Goal: Task Accomplishment & Management: Complete application form

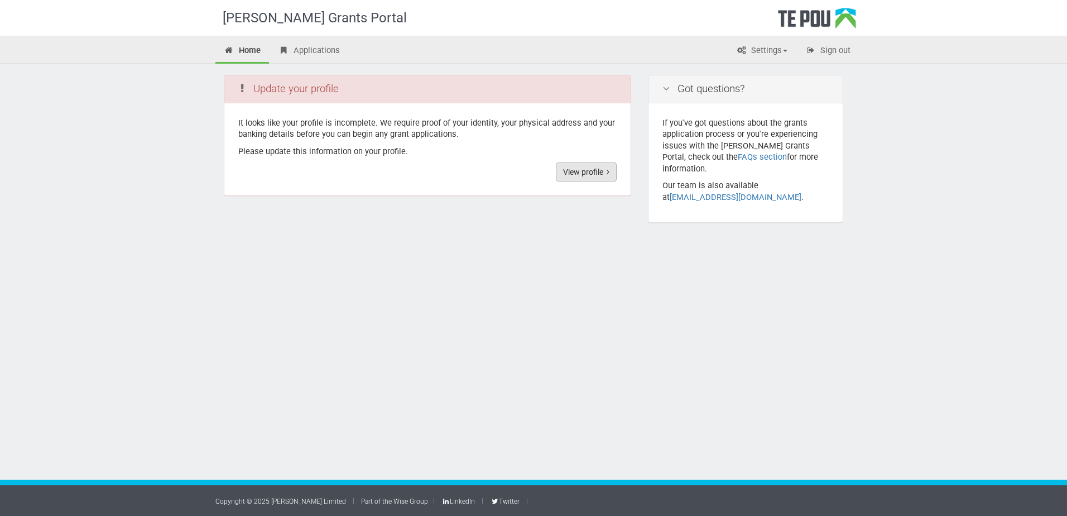
click at [600, 177] on link "View profile" at bounding box center [586, 171] width 61 height 19
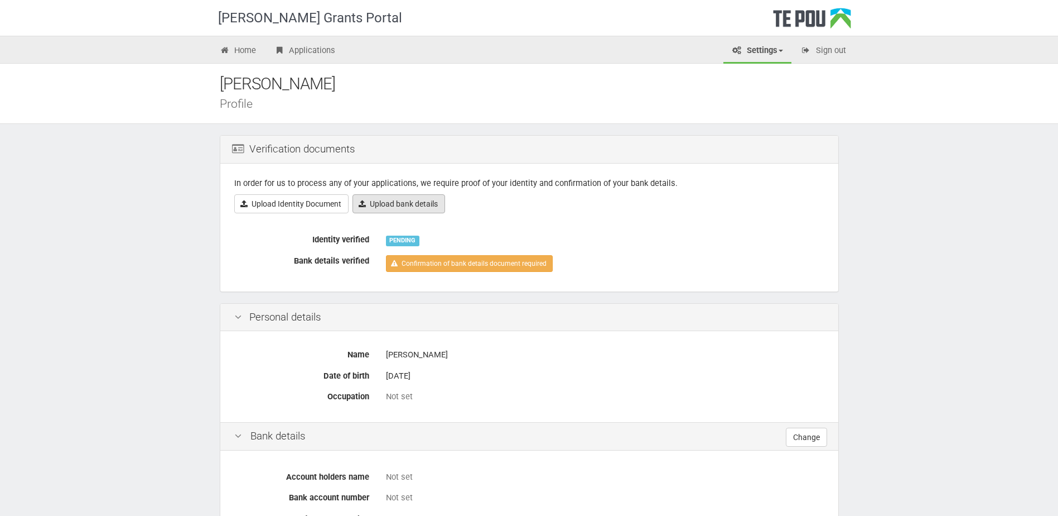
click at [383, 206] on link "Upload bank details" at bounding box center [399, 203] width 93 height 19
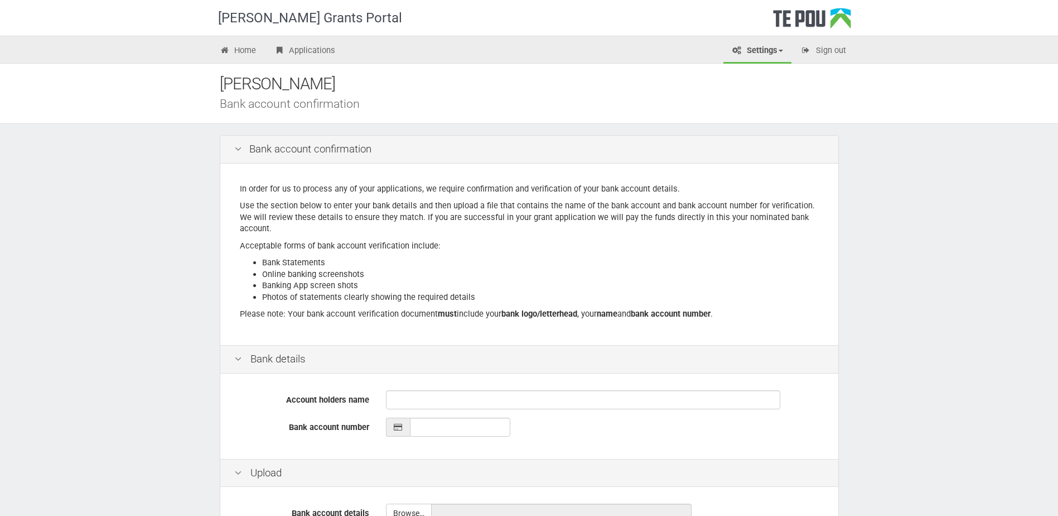
scroll to position [127, 0]
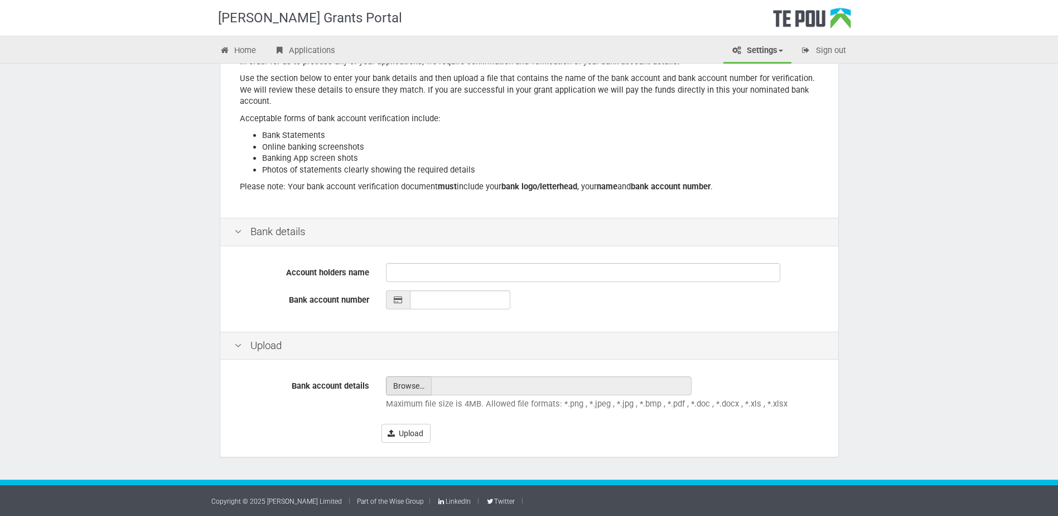
click at [391, 379] on input "file" at bounding box center [409, 386] width 45 height 18
click at [446, 277] on input "Account holders name" at bounding box center [583, 272] width 394 height 19
type input "[PERSON_NAME]"
click at [435, 297] on input "__-____-_______-___" at bounding box center [460, 299] width 100 height 19
type input "01-1822-0056729-01"
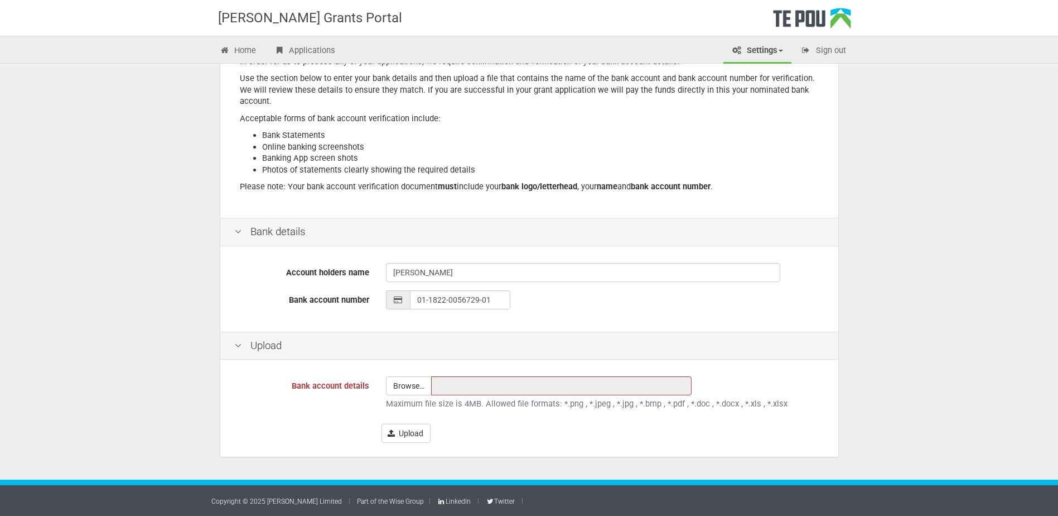
click at [464, 374] on div "Bank account details Browse… Maximum file size is 4MB. Allowed file formats: *.…" at bounding box center [529, 409] width 618 height 94
click at [405, 434] on button "Upload" at bounding box center [406, 433] width 49 height 19
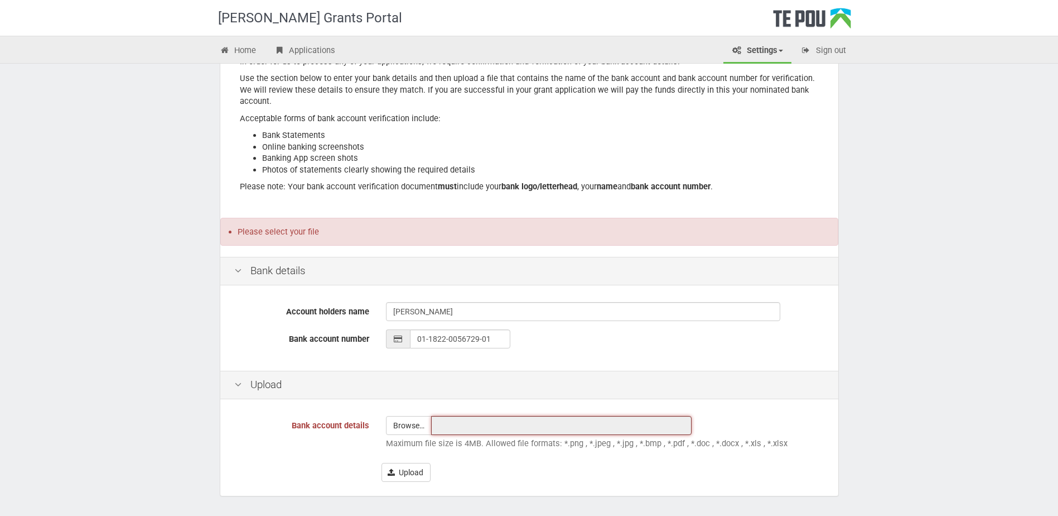
click at [449, 429] on input "text" at bounding box center [561, 425] width 261 height 19
click at [401, 430] on input "file" at bounding box center [409, 425] width 45 height 18
type input "C:\fakepath\Proof-of-Account-01-1822-0056729-01.pdf"
type input "Proof-of-Account-01-1822-0056729-01.pdf"
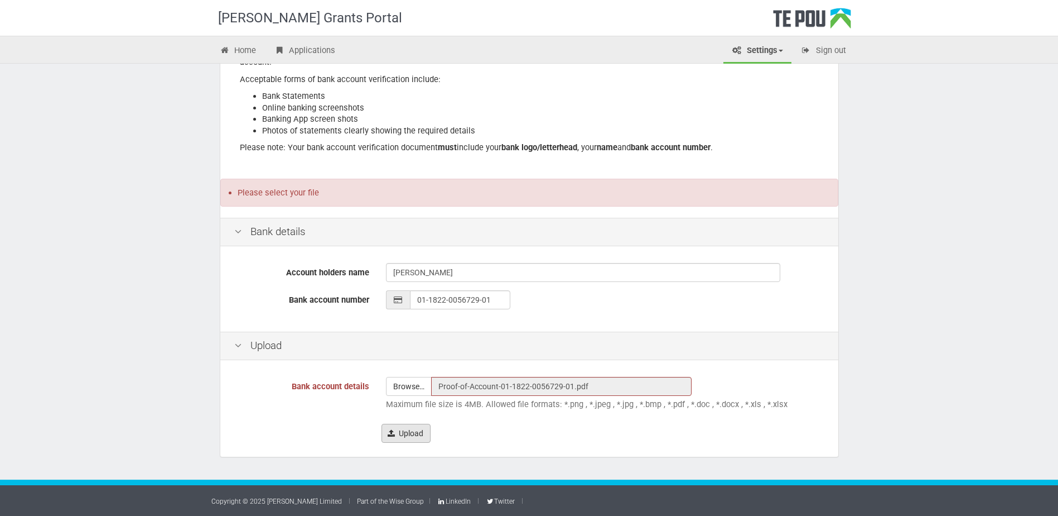
click at [412, 436] on button "Upload" at bounding box center [406, 433] width 49 height 19
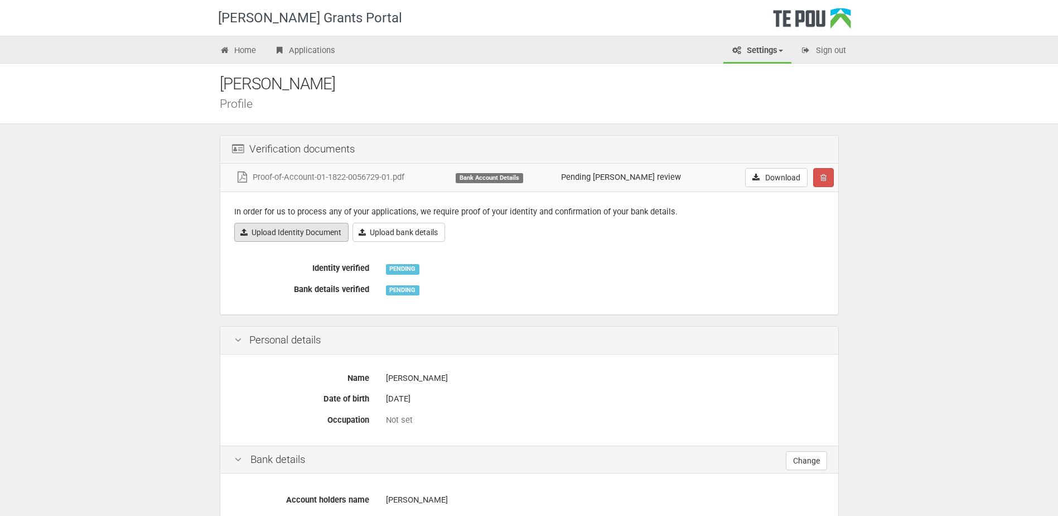
click at [300, 238] on link "Upload Identity Document" at bounding box center [291, 232] width 114 height 19
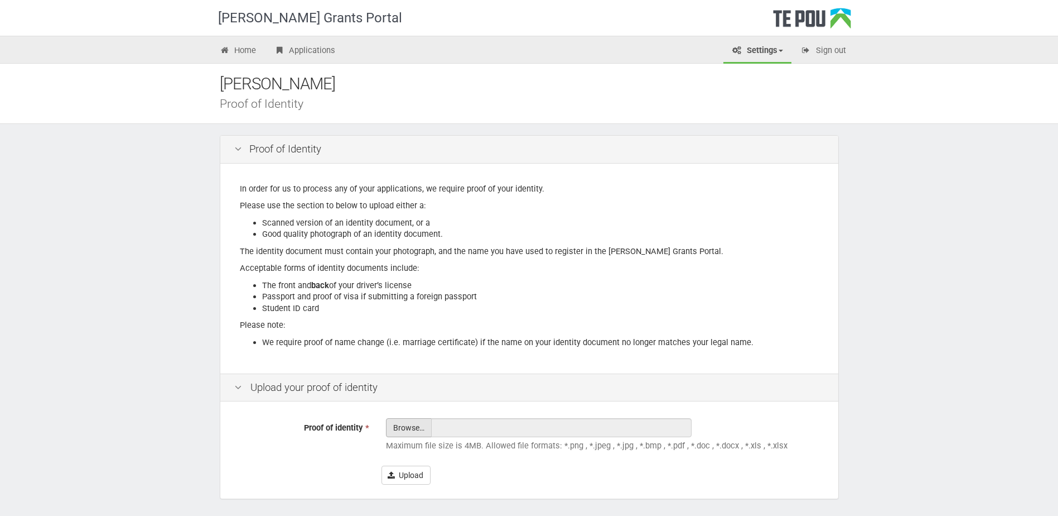
click at [420, 423] on input "Proof of identity *" at bounding box center [409, 458] width 45 height 80
type input "C:\fakepath\Passport_1.jpg"
type input "Passport_1.jpg"
click at [401, 478] on button "Upload" at bounding box center [406, 474] width 49 height 19
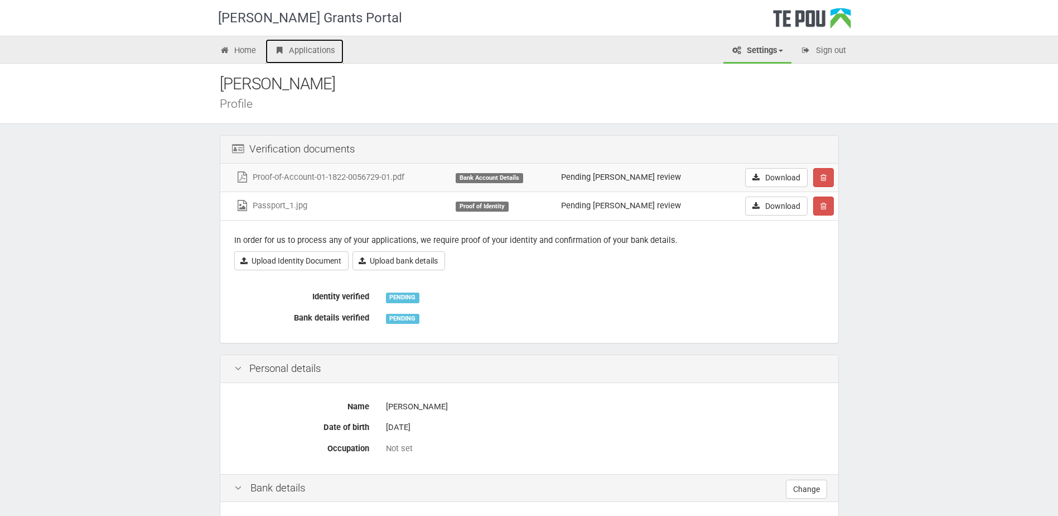
click at [288, 47] on link "Applications" at bounding box center [305, 51] width 78 height 25
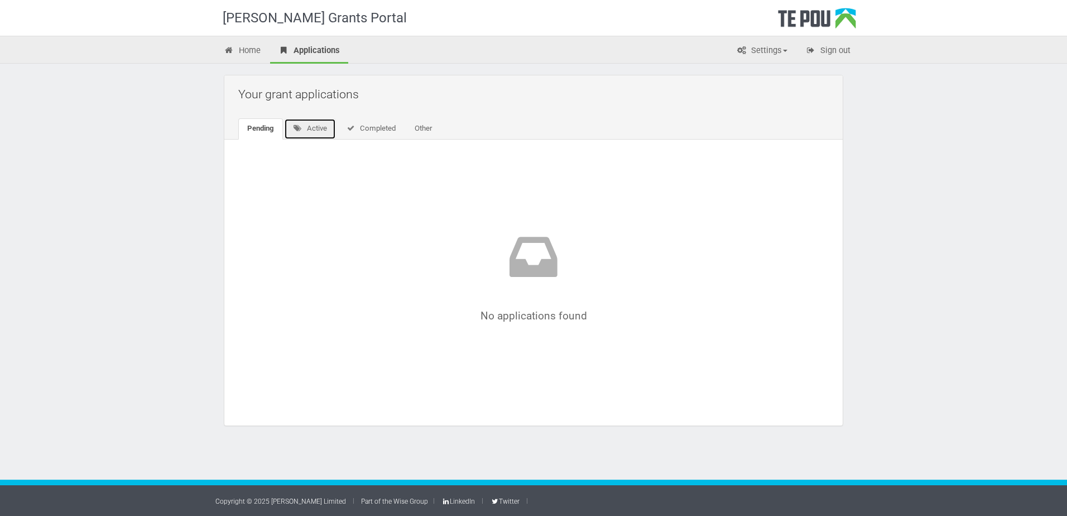
click at [323, 126] on link "Active" at bounding box center [310, 128] width 52 height 21
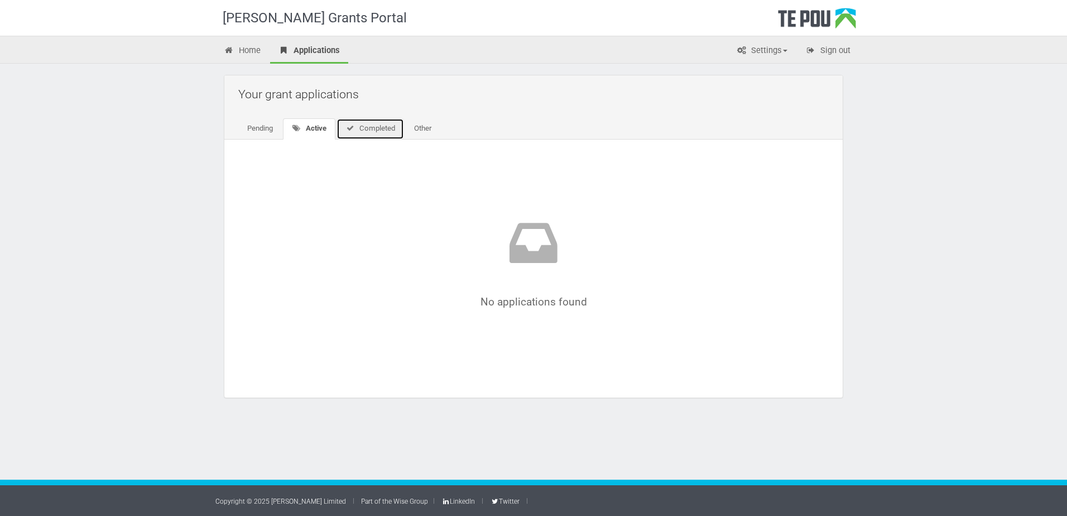
click at [404, 137] on link "Completed" at bounding box center [370, 128] width 68 height 21
click at [418, 134] on link "Other" at bounding box center [420, 128] width 35 height 21
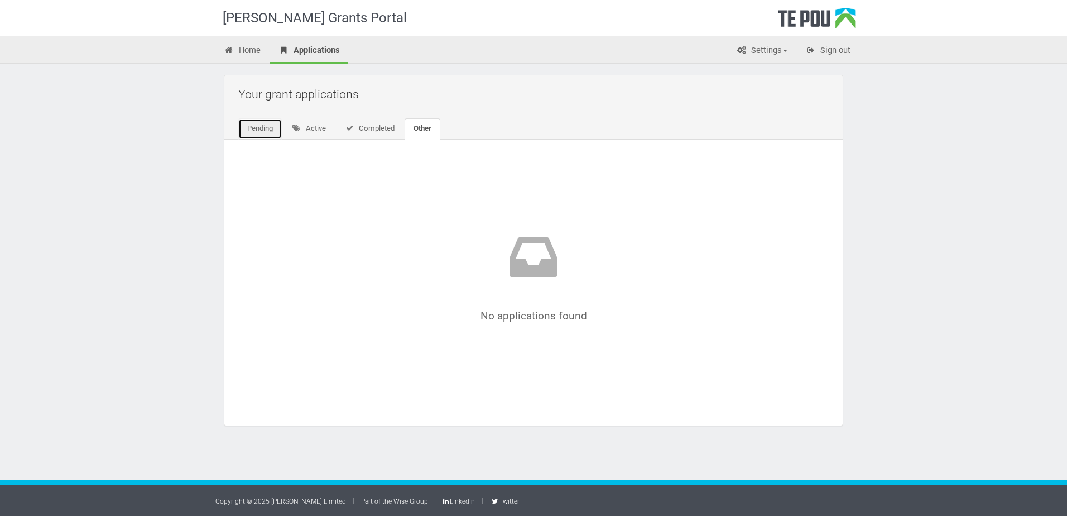
click at [273, 129] on link "Pending" at bounding box center [260, 128] width 44 height 21
click at [248, 47] on link "Home" at bounding box center [242, 51] width 54 height 25
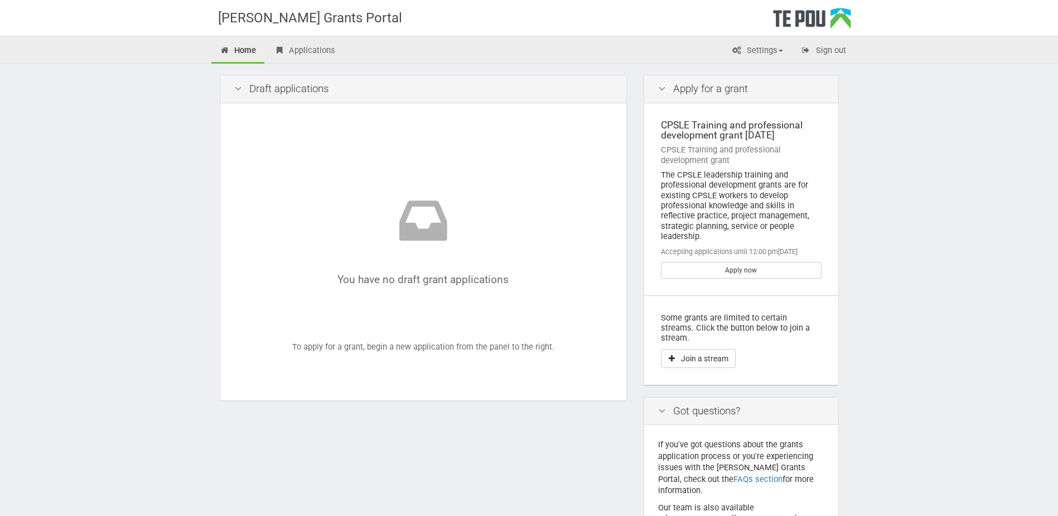
scroll to position [1, 0]
click at [739, 268] on link "Apply now" at bounding box center [741, 269] width 161 height 17
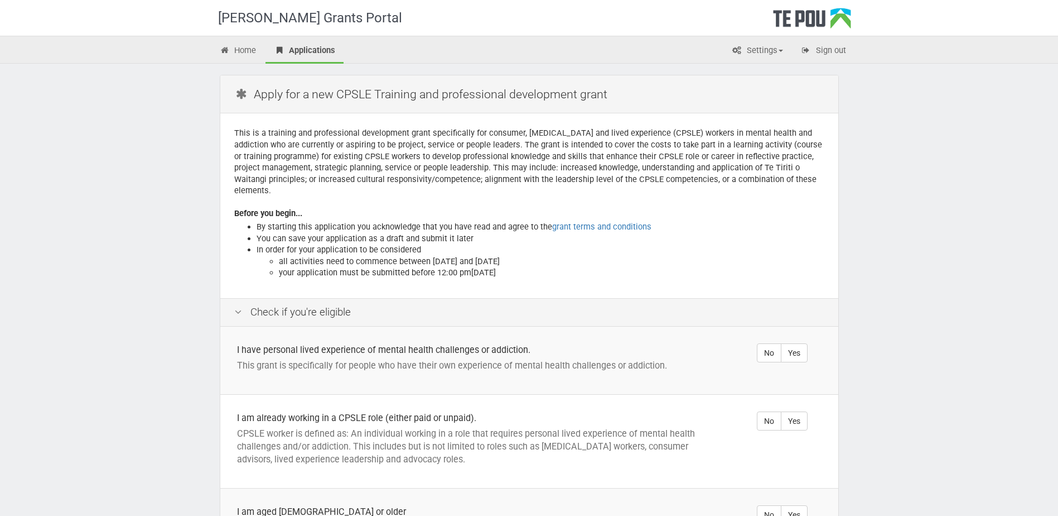
click at [355, 92] on h2 "Apply for a new CPSLE Training and professional development grant" at bounding box center [532, 94] width 596 height 26
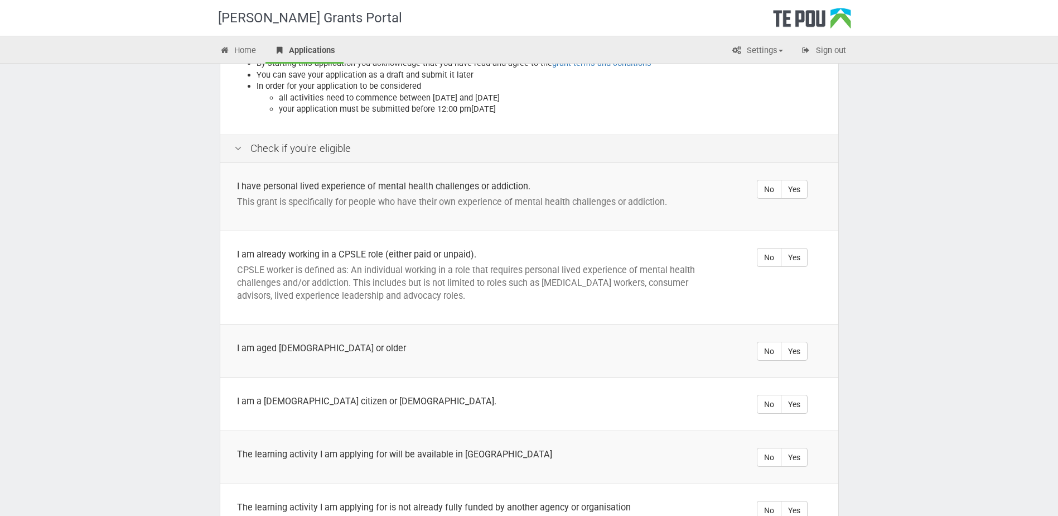
scroll to position [164, 0]
click at [797, 180] on label "Yes" at bounding box center [794, 188] width 27 height 19
radio input "true"
click at [799, 249] on label "Yes" at bounding box center [794, 256] width 27 height 19
radio input "true"
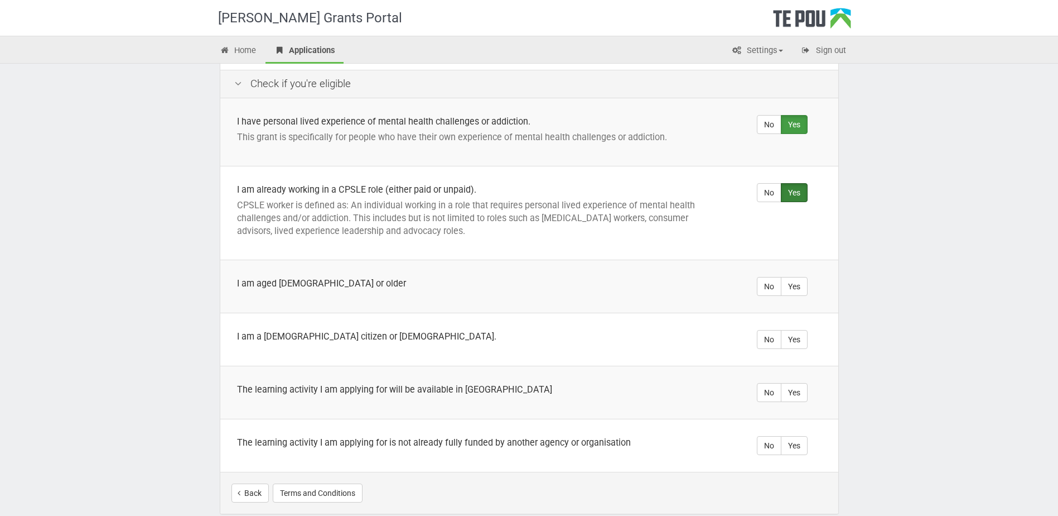
scroll to position [229, 0]
click at [793, 276] on label "Yes" at bounding box center [794, 285] width 27 height 19
radio input "true"
click at [793, 329] on label "Yes" at bounding box center [794, 338] width 27 height 19
radio input "true"
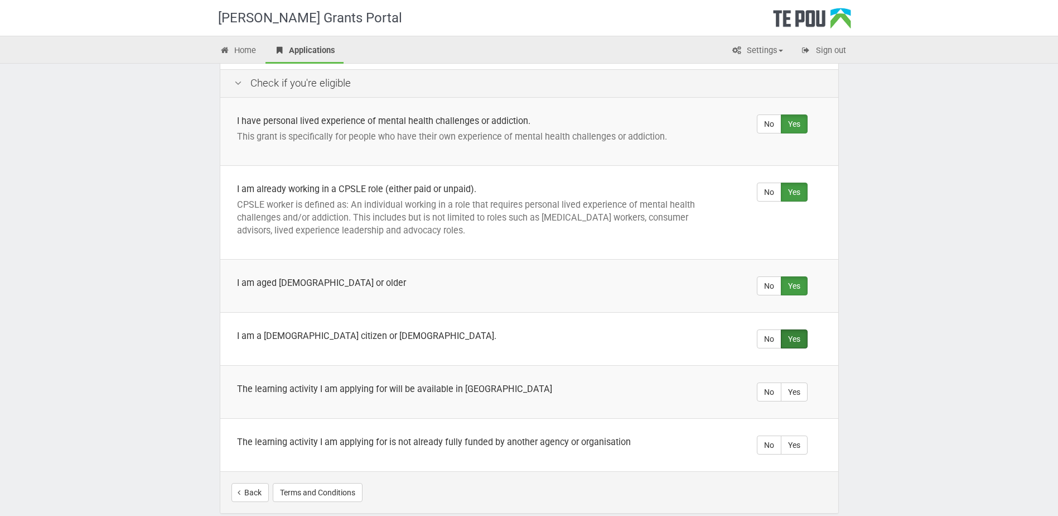
scroll to position [273, 0]
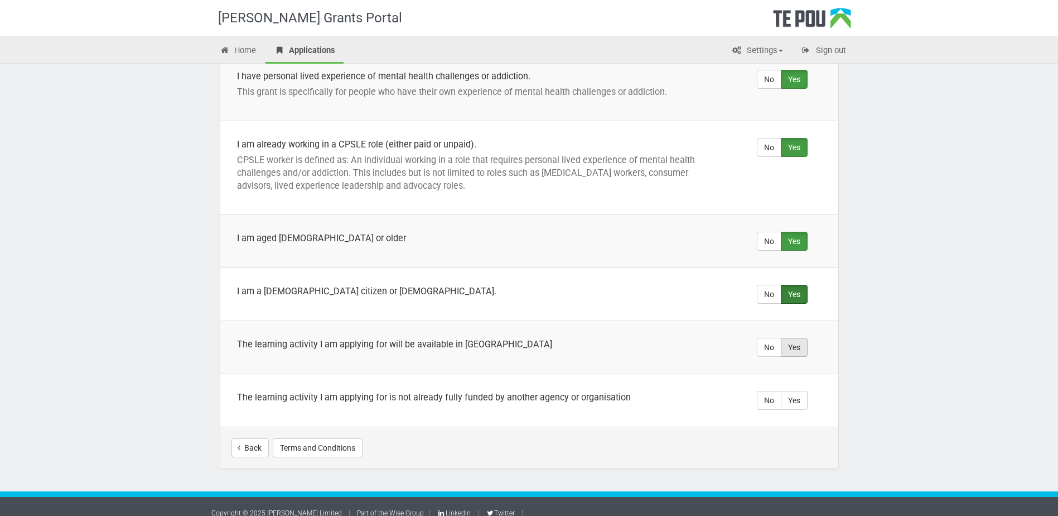
click at [802, 338] on label "Yes" at bounding box center [794, 347] width 27 height 19
radio input "true"
click at [797, 391] on label "Yes" at bounding box center [794, 400] width 27 height 19
radio input "true"
click at [803, 438] on button "Start your application" at bounding box center [779, 447] width 97 height 19
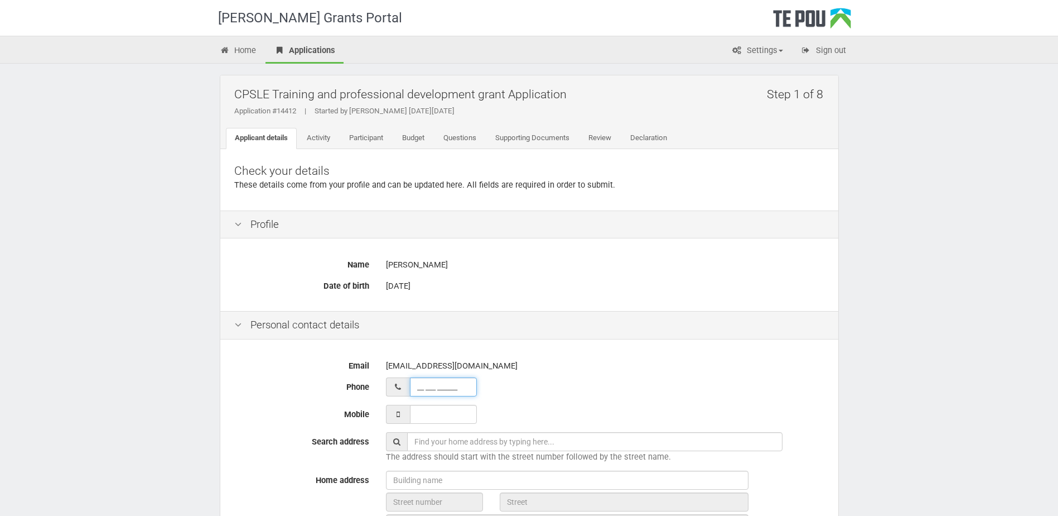
click at [449, 383] on input "__ ___ ______" at bounding box center [443, 386] width 67 height 19
type input "02 103 75505"
type input "[STREET_ADDRESS]"
drag, startPoint x: 463, startPoint y: 381, endPoint x: 373, endPoint y: 384, distance: 89.9
click at [373, 384] on div "Phone [PHONE_NUMBER]_" at bounding box center [529, 386] width 607 height 19
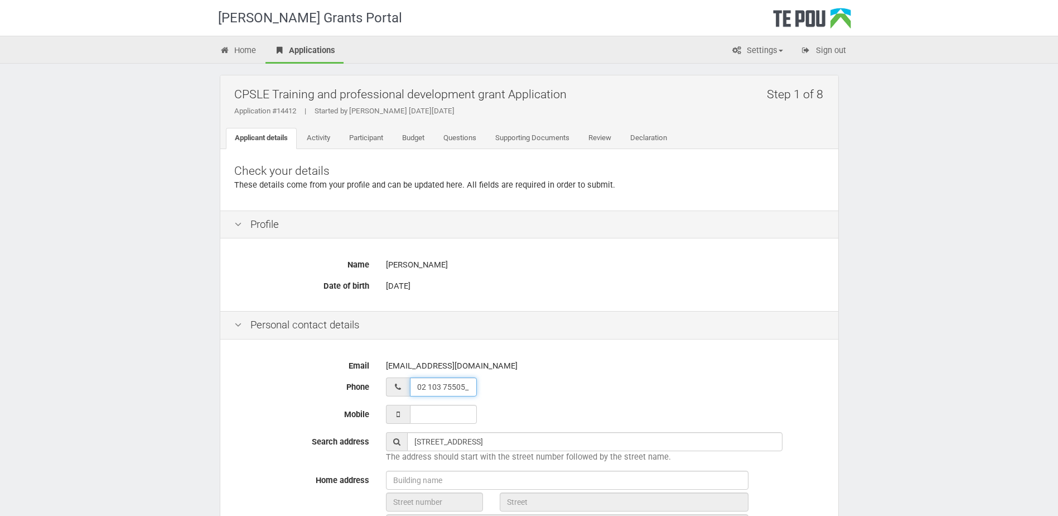
type input "__ ___ ______"
click at [421, 412] on input "___ ___ _____" at bounding box center [443, 414] width 67 height 19
type input "021 037 5505"
type input "02 103 75505"
type input "021 037 5505_"
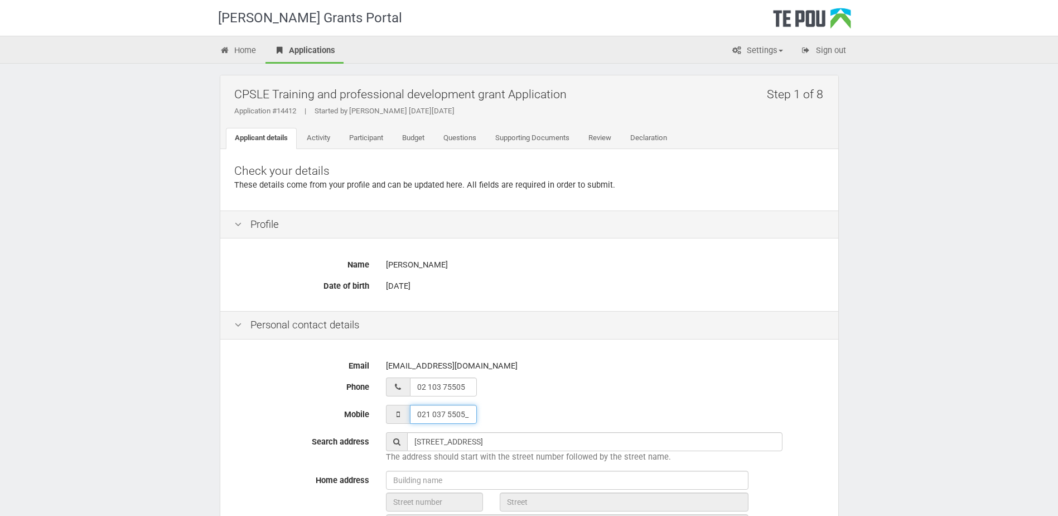
type input "02 103 75505_"
type input "021 037 5505"
click at [543, 381] on div "02 103 75505_" at bounding box center [605, 386] width 439 height 19
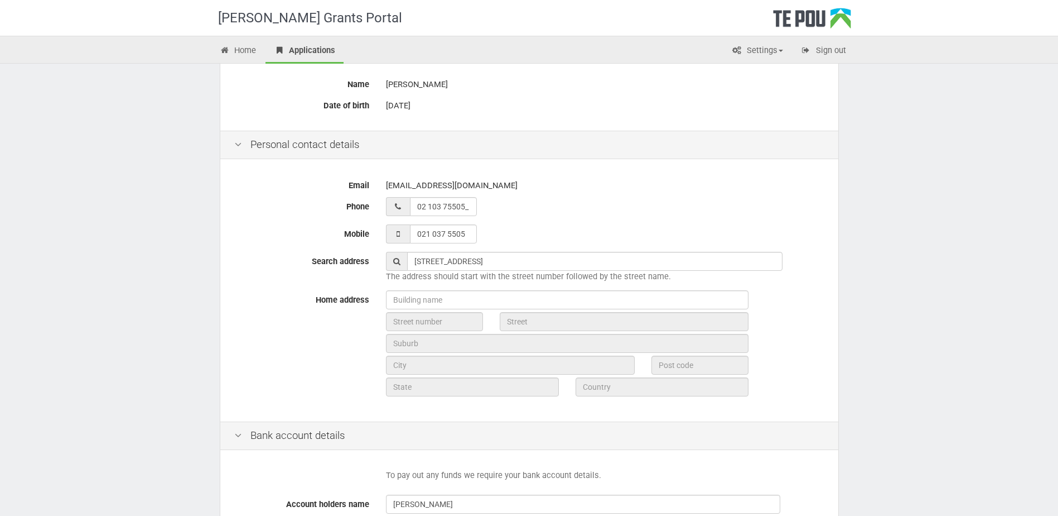
scroll to position [181, 0]
click at [411, 304] on input "text" at bounding box center [567, 299] width 363 height 19
drag, startPoint x: 516, startPoint y: 257, endPoint x: 323, endPoint y: 216, distance: 197.9
click at [323, 216] on div "Email community@changingminds.org.nz Phone 02 103 75505_ Mobile 021 037 5505 Se…" at bounding box center [529, 290] width 618 height 259
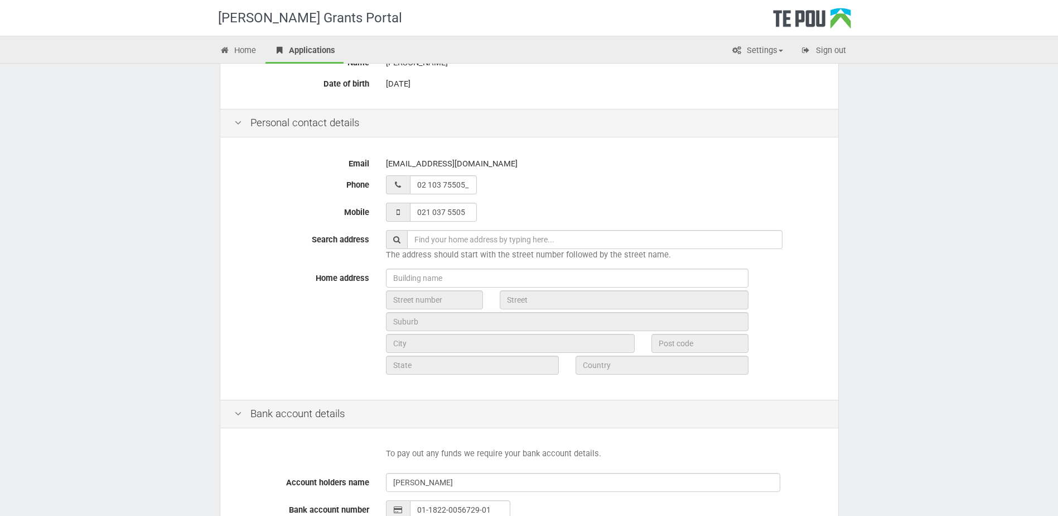
scroll to position [201, 0]
click at [475, 238] on input "text" at bounding box center [595, 239] width 376 height 19
type input "8D 18 scotia"
drag, startPoint x: 473, startPoint y: 238, endPoint x: 351, endPoint y: 256, distance: 123.5
click at [351, 256] on div "Search address 8D 18 scotia The address should start with the street number fol…" at bounding box center [529, 245] width 607 height 31
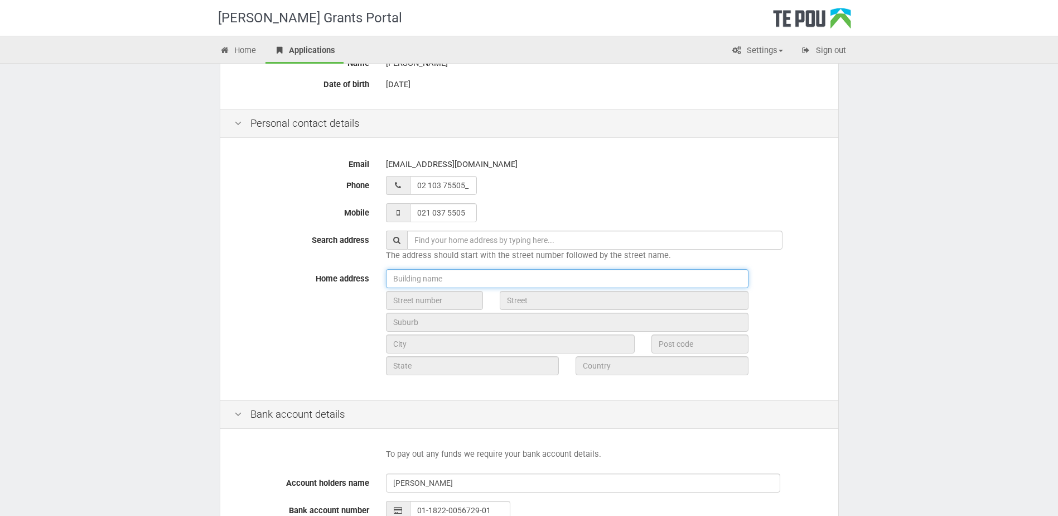
click at [418, 277] on input "text" at bounding box center [567, 278] width 363 height 19
type input "1"
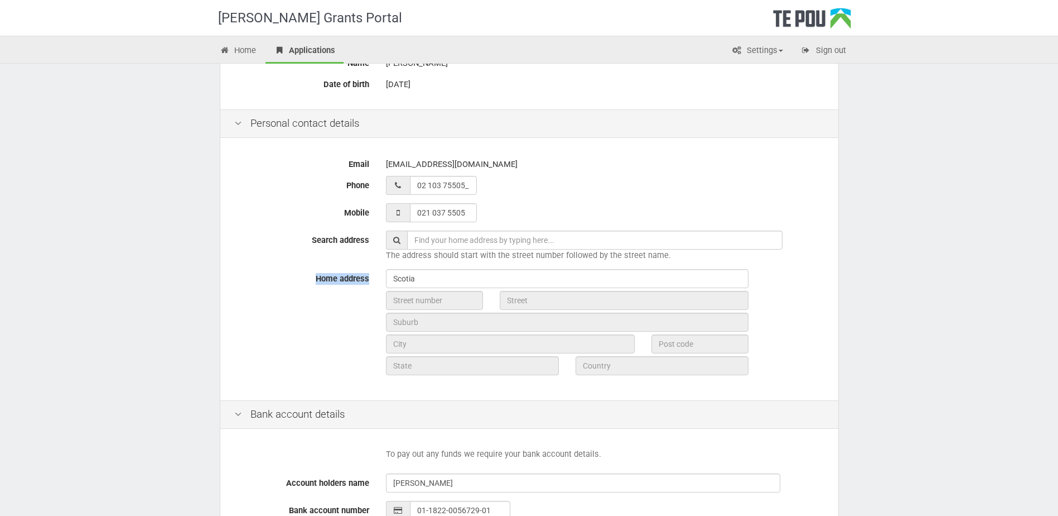
drag, startPoint x: 419, startPoint y: 267, endPoint x: 255, endPoint y: 267, distance: 164.0
click at [255, 267] on div "Email community@changingminds.org.nz Phone 02 103 75505_ Mobile 021 037 5505 Se…" at bounding box center [529, 270] width 618 height 259
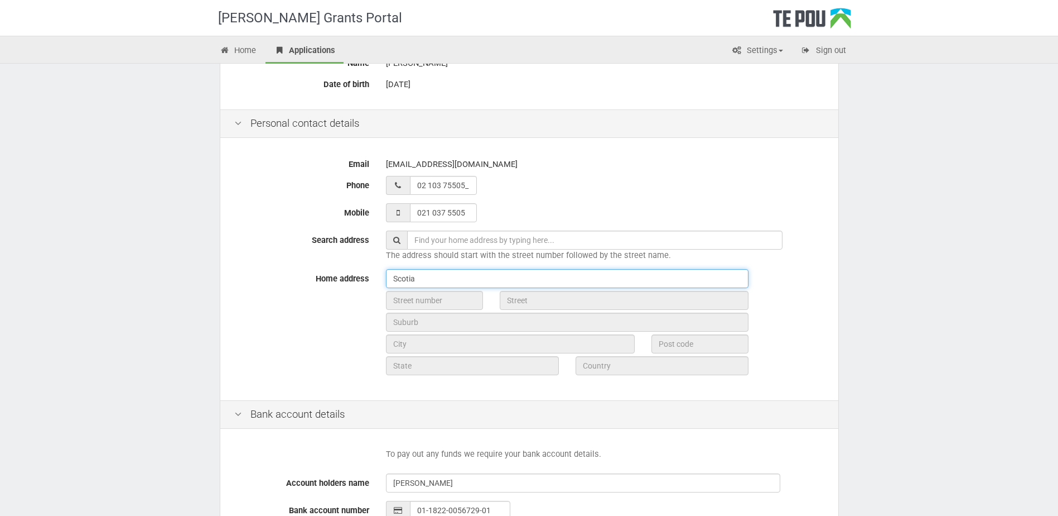
click at [459, 273] on input "Scotia" at bounding box center [567, 278] width 363 height 19
drag, startPoint x: 459, startPoint y: 273, endPoint x: 364, endPoint y: 279, distance: 95.6
click at [364, 279] on div "Home address Scotia" at bounding box center [529, 323] width 607 height 109
type input "Nova En Scotia"
click at [392, 295] on input "text" at bounding box center [434, 300] width 97 height 19
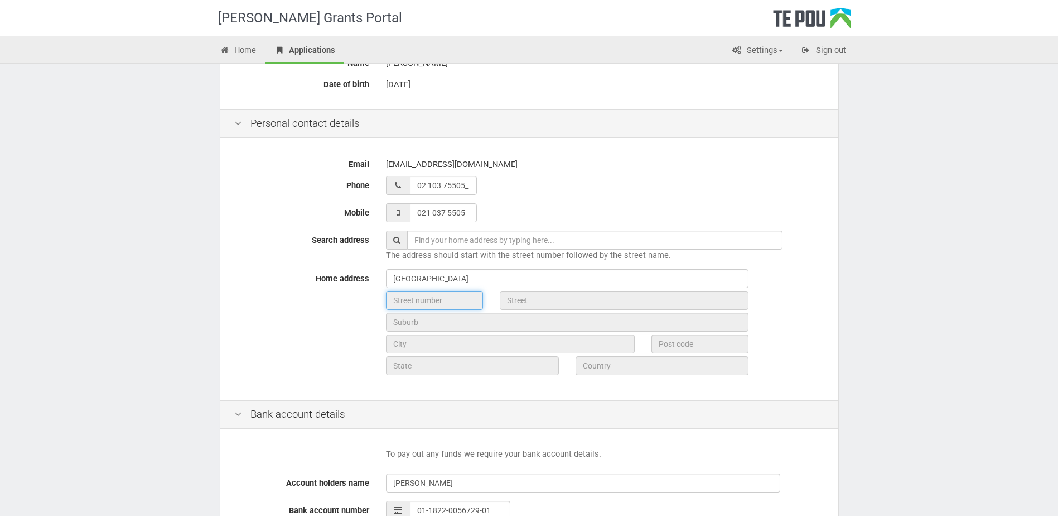
click at [404, 301] on input "text" at bounding box center [434, 300] width 97 height 19
click at [437, 295] on input "text" at bounding box center [434, 300] width 97 height 19
click at [490, 284] on input "Nova En Scotia" at bounding box center [567, 278] width 363 height 19
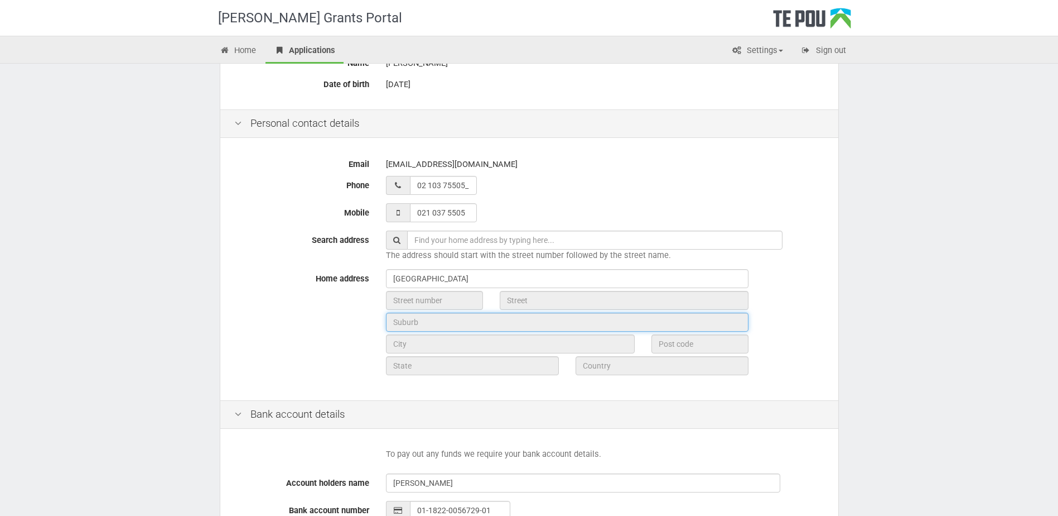
click at [433, 329] on input "text" at bounding box center [567, 321] width 363 height 19
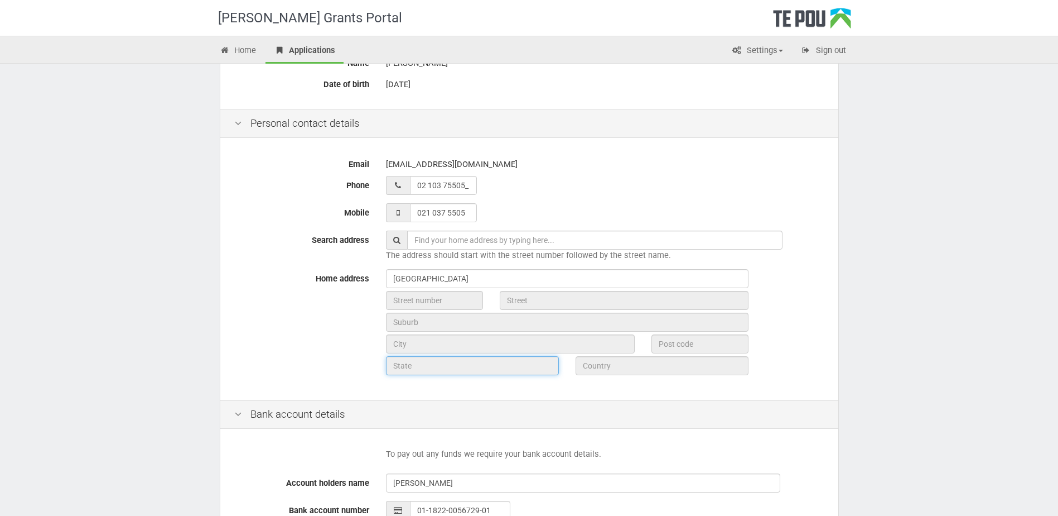
click at [454, 367] on input "text" at bounding box center [472, 365] width 173 height 19
click at [324, 341] on div "Home address Nova En Scotia" at bounding box center [529, 323] width 607 height 109
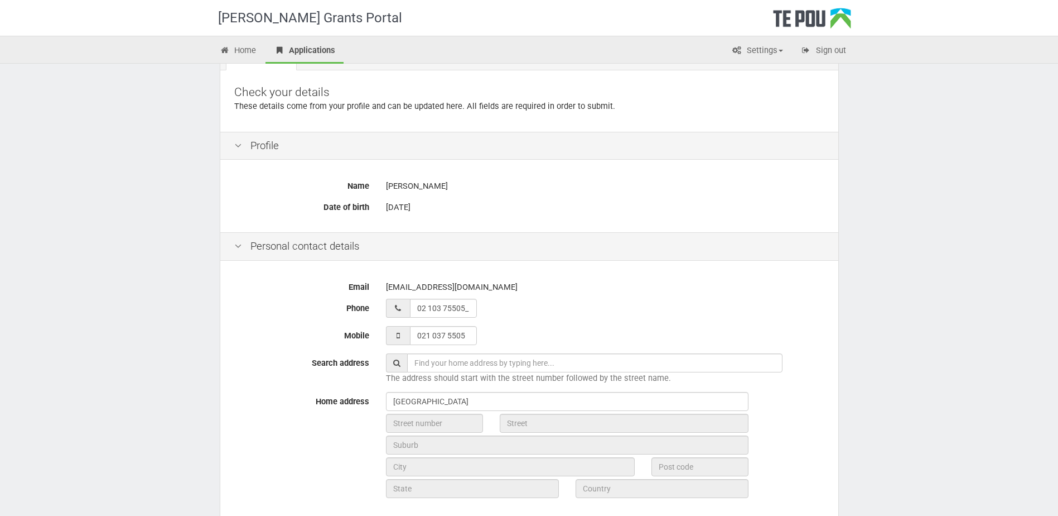
scroll to position [73, 0]
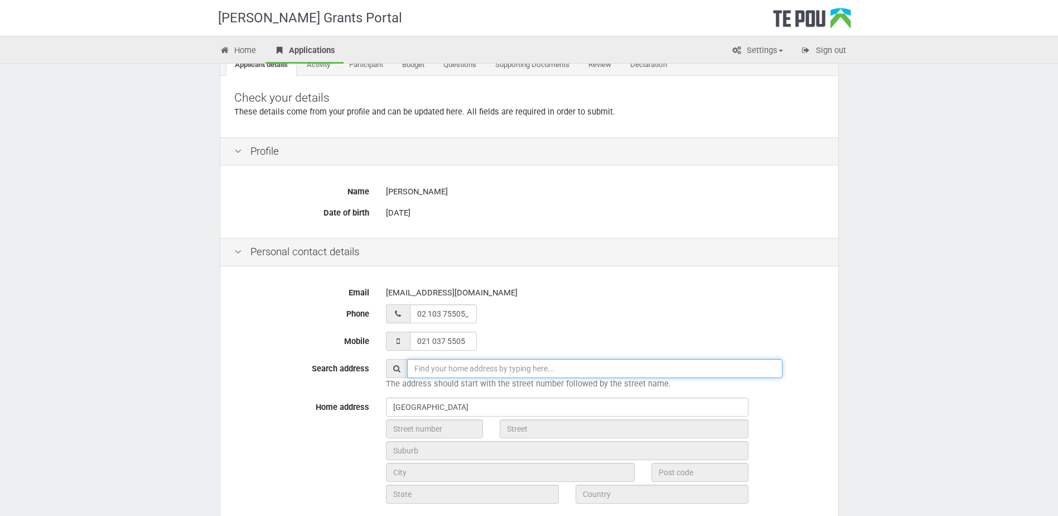
click at [430, 364] on input "text" at bounding box center [595, 368] width 376 height 19
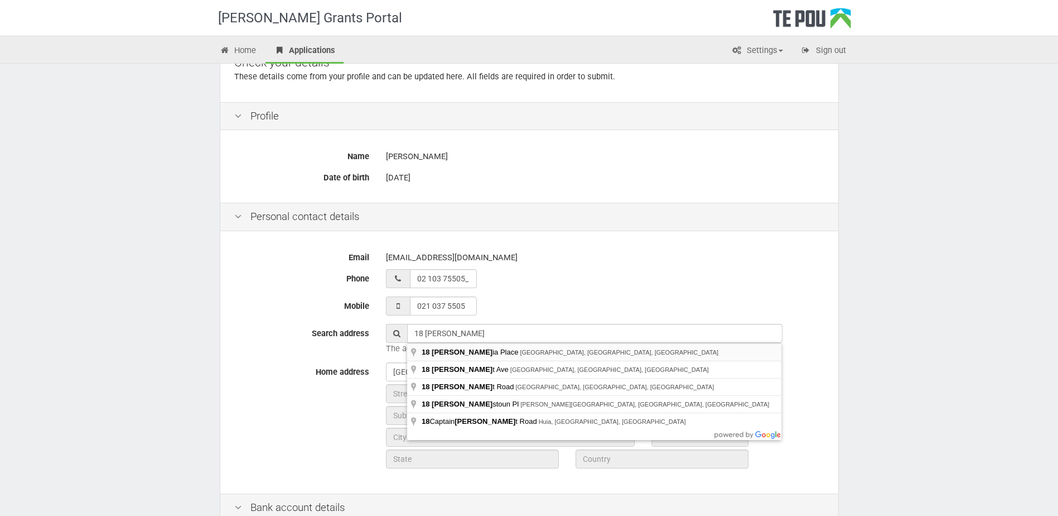
type input "18 Scotia Place, Auckland Central, Auckland, New Zealand"
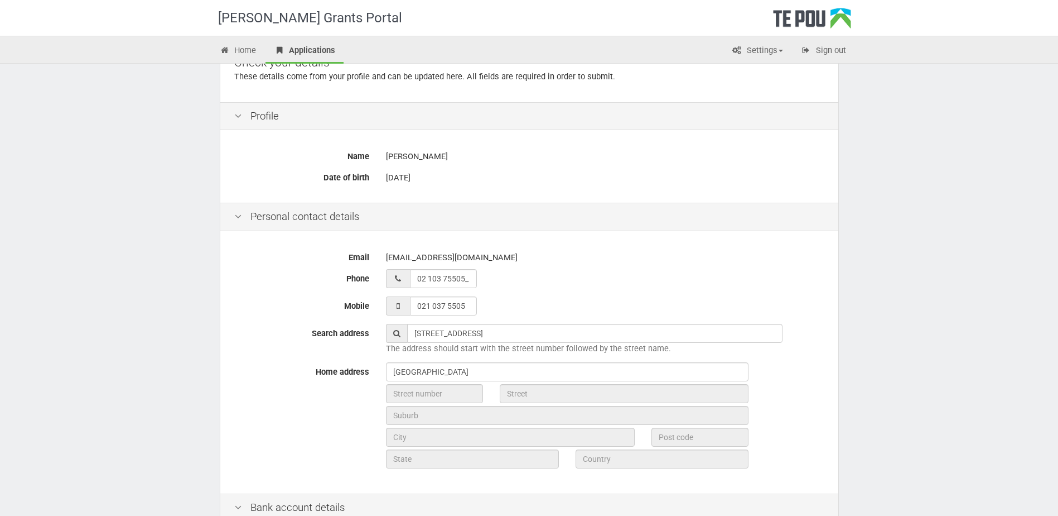
type input "18"
type input "Scotia Place"
type input "Auckland"
type input "1010"
type input "Auckland"
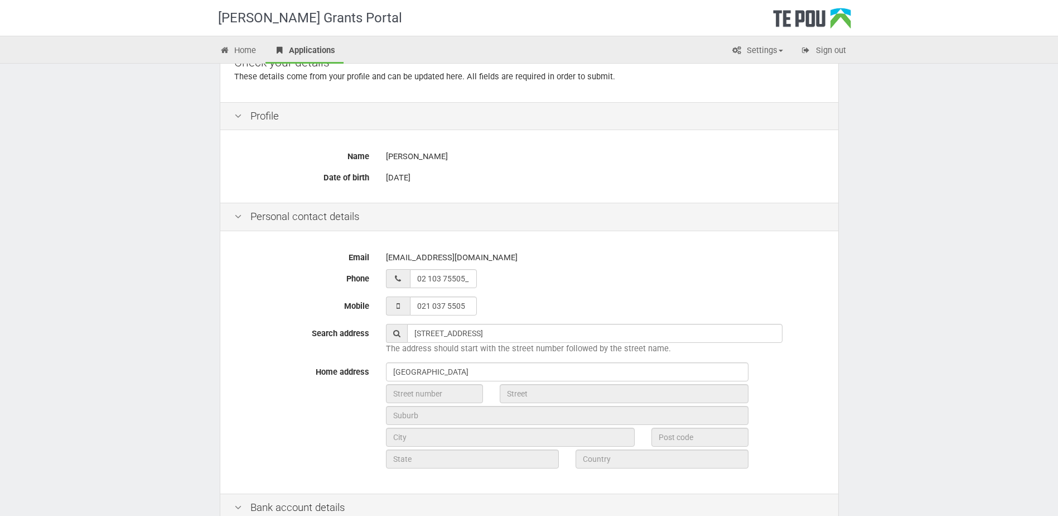
type input "New Zealand"
drag, startPoint x: 461, startPoint y: 372, endPoint x: 311, endPoint y: 363, distance: 150.4
click at [311, 363] on div "Home address Nova En Scotia 18 Scotia Place Auckland 1010 Auckland New Zealand" at bounding box center [529, 416] width 607 height 109
click at [314, 396] on div "Home address 18 Scotia Place Auckland 1010 Auckland New Zealand" at bounding box center [529, 416] width 607 height 109
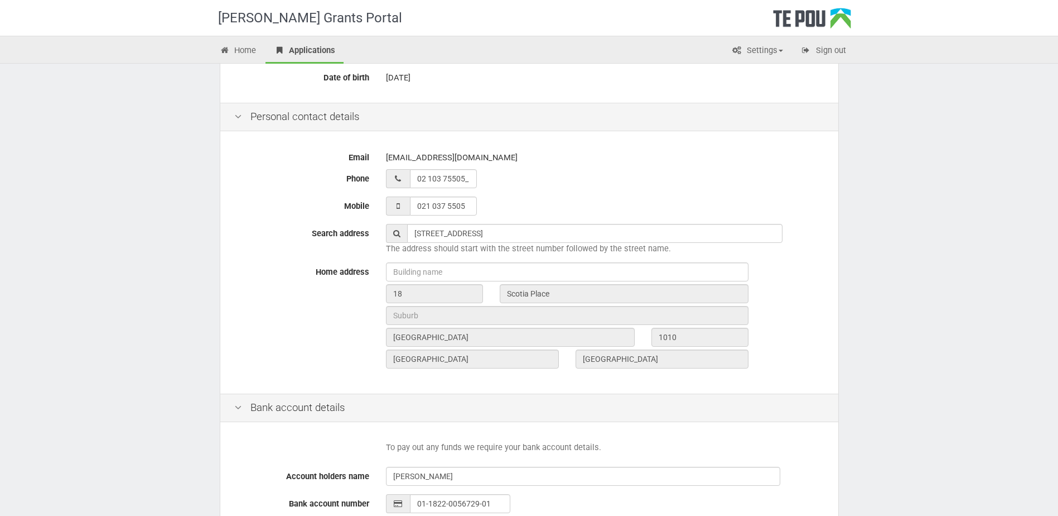
scroll to position [209, 0]
click at [398, 230] on icon at bounding box center [396, 233] width 7 height 8
click at [676, 238] on input "18 Scotia Place, Auckland Central, Auckland, New Zealand" at bounding box center [595, 232] width 376 height 19
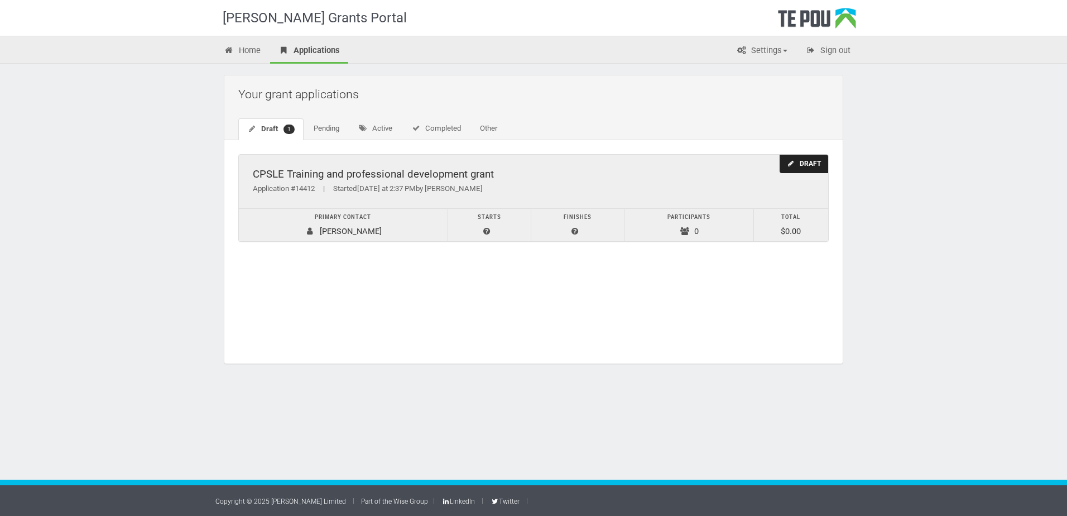
click at [567, 161] on div "CPSLE Training and professional development grant Application #14412 | Started …" at bounding box center [533, 182] width 589 height 54
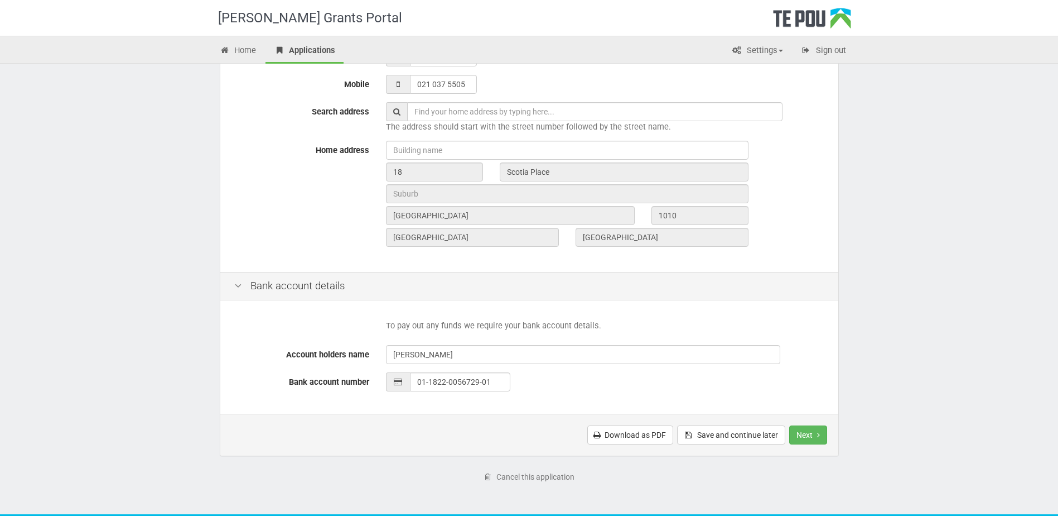
scroll to position [330, 0]
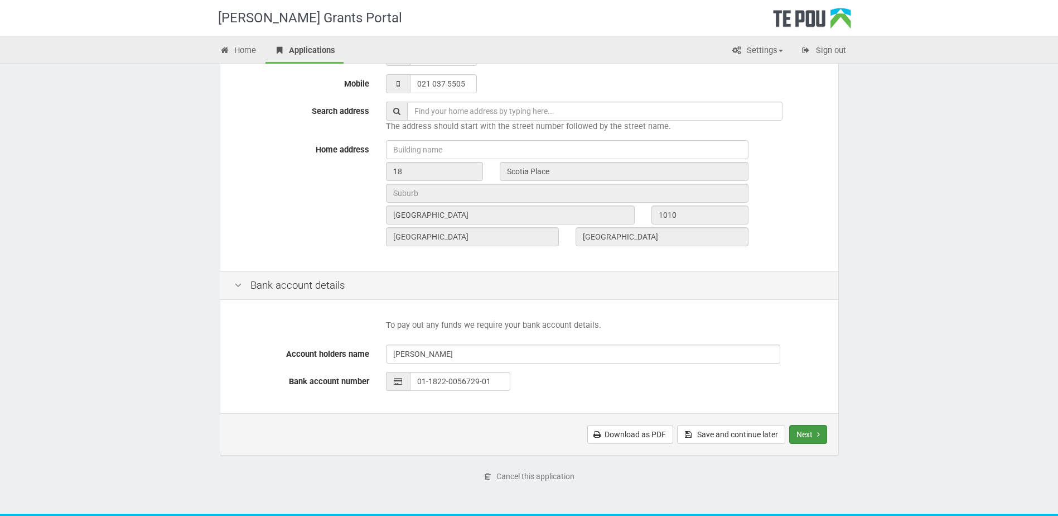
click at [806, 433] on button "Next" at bounding box center [809, 434] width 38 height 19
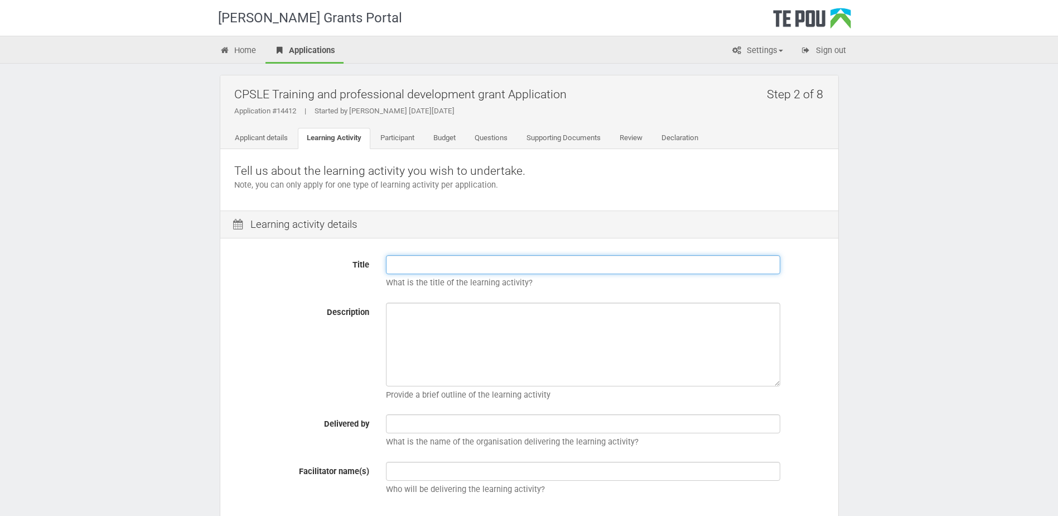
click at [440, 268] on input "Title" at bounding box center [583, 264] width 394 height 19
click at [413, 256] on input "Title" at bounding box center [583, 264] width 394 height 19
paste input "November/[DATE] IPS Core Training - Online- [GEOGRAPHIC_DATA], [GEOGRAPHIC_DATA…"
type input "November/[DATE] IPS Core Training - Online- [GEOGRAPHIC_DATA], [GEOGRAPHIC_DATA…"
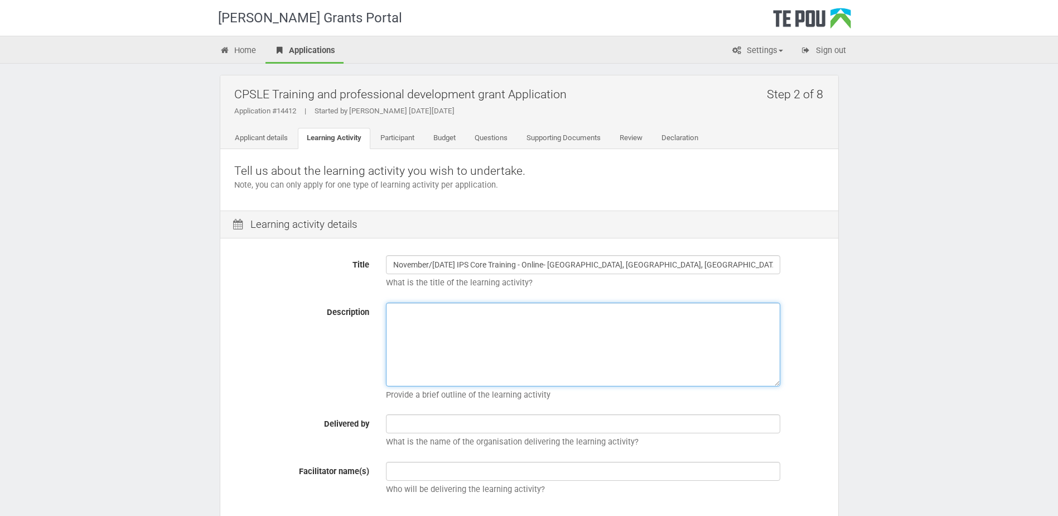
click at [483, 358] on textarea "Description" at bounding box center [583, 344] width 394 height 84
paste textarea "Intentional [MEDICAL_DATA]"
type textarea "IPS training offered by Intentional [MEDICAL_DATA] over 10 online sessions."
